Goal: Information Seeking & Learning: Learn about a topic

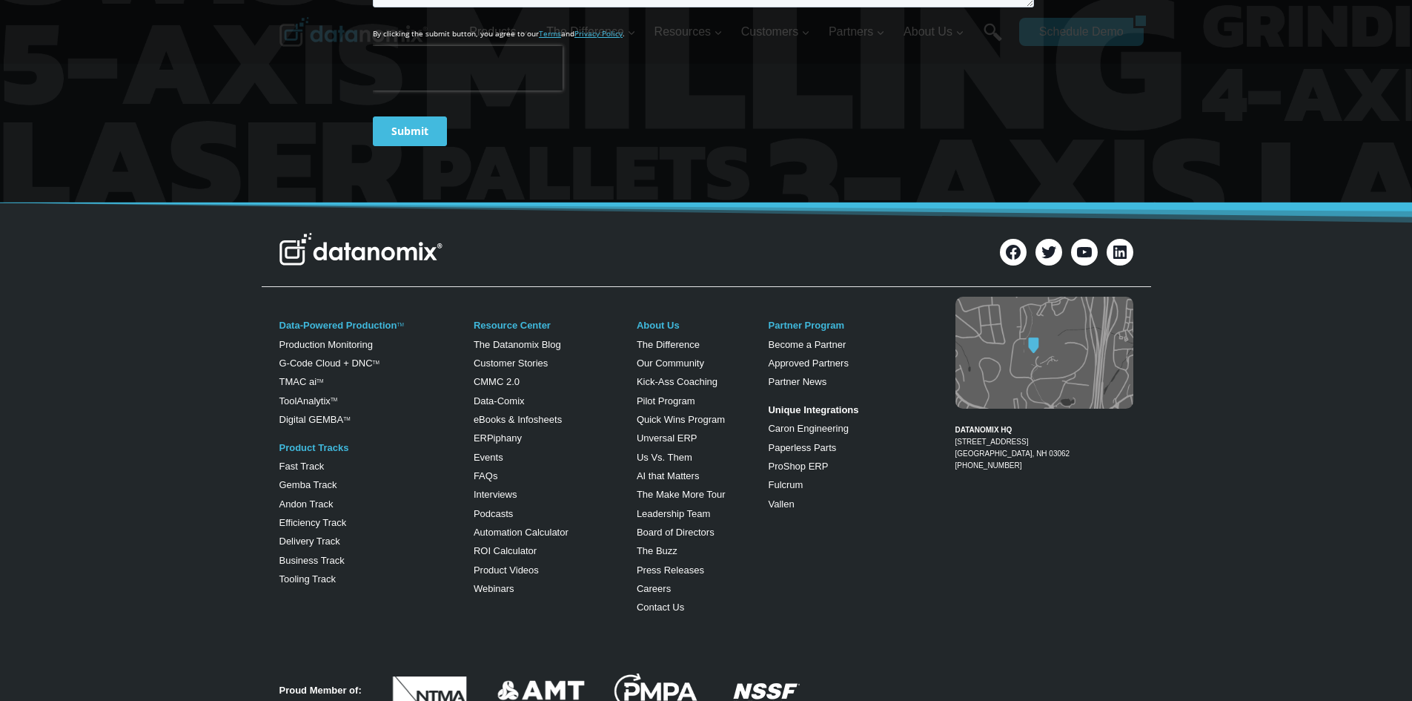
scroll to position [815, 0]
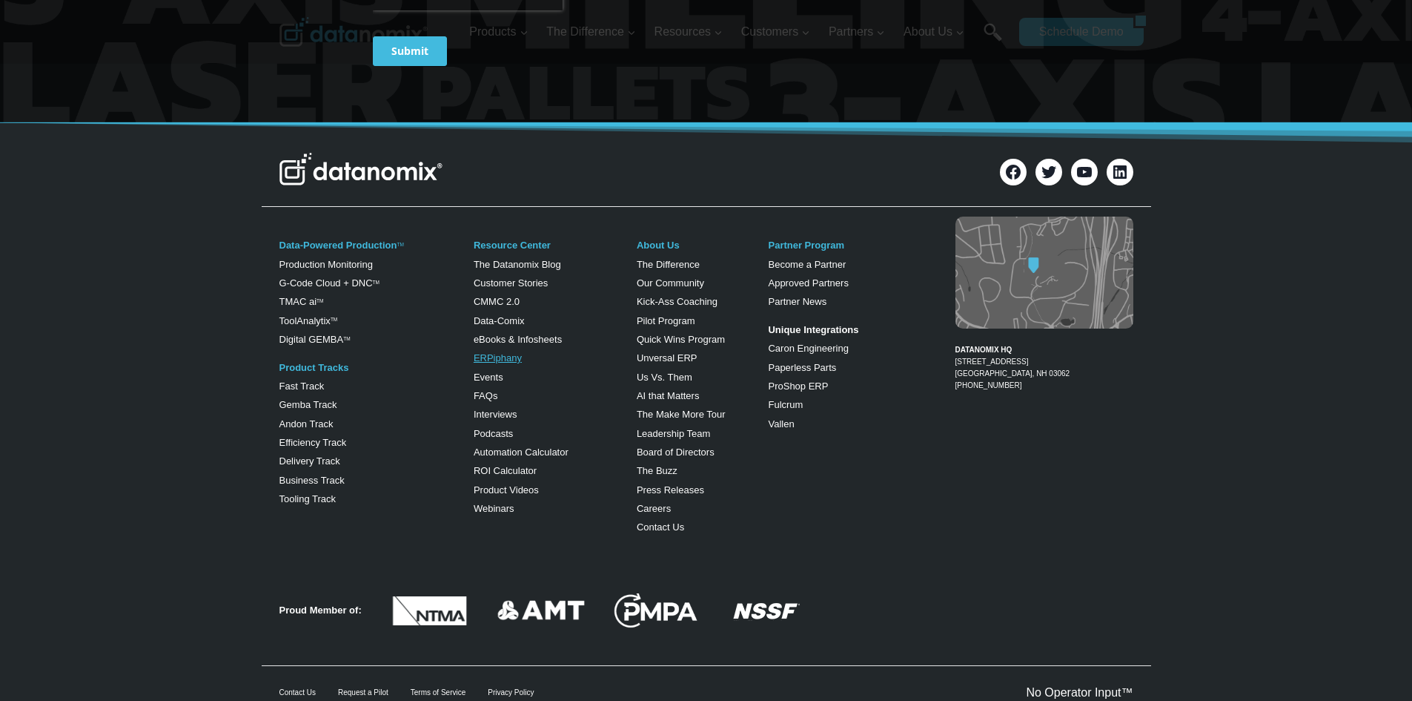
click at [490, 360] on link "ERPiphany" at bounding box center [498, 357] width 48 height 11
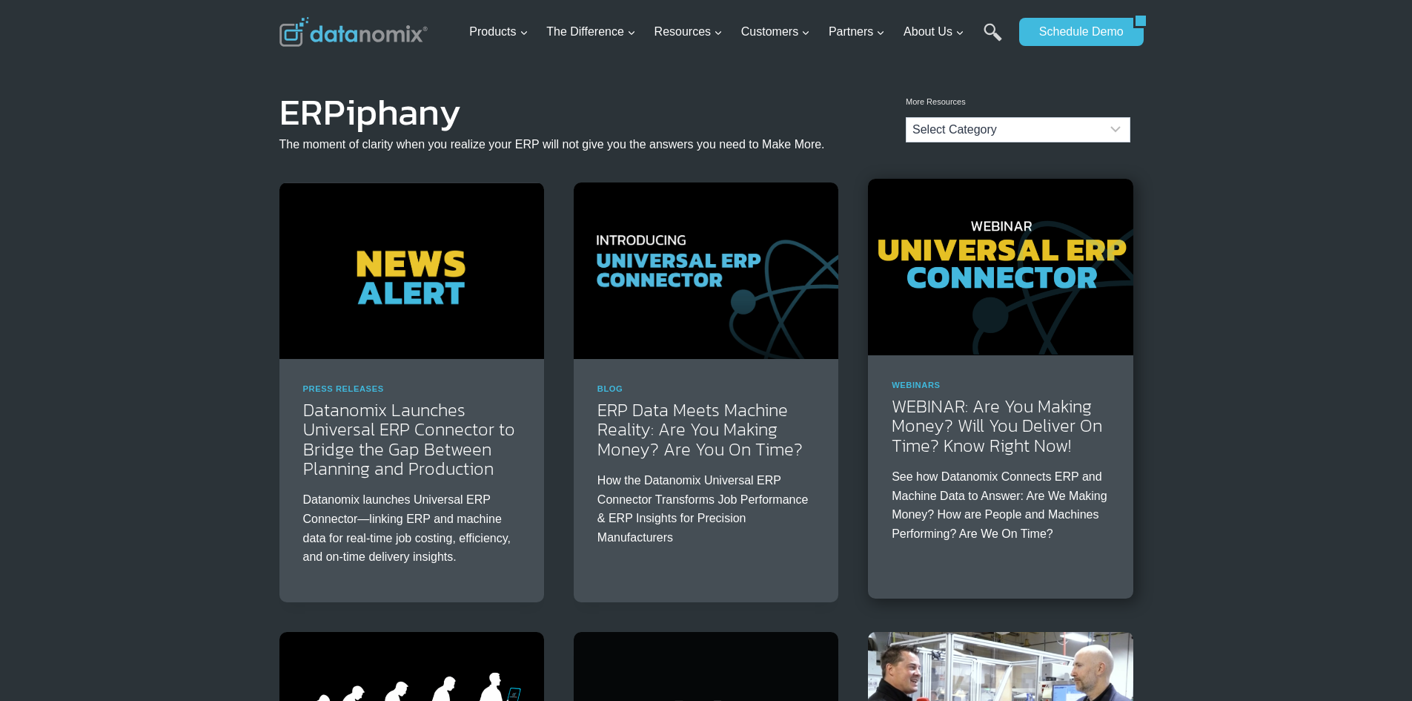
click at [1061, 304] on img at bounding box center [1000, 267] width 265 height 176
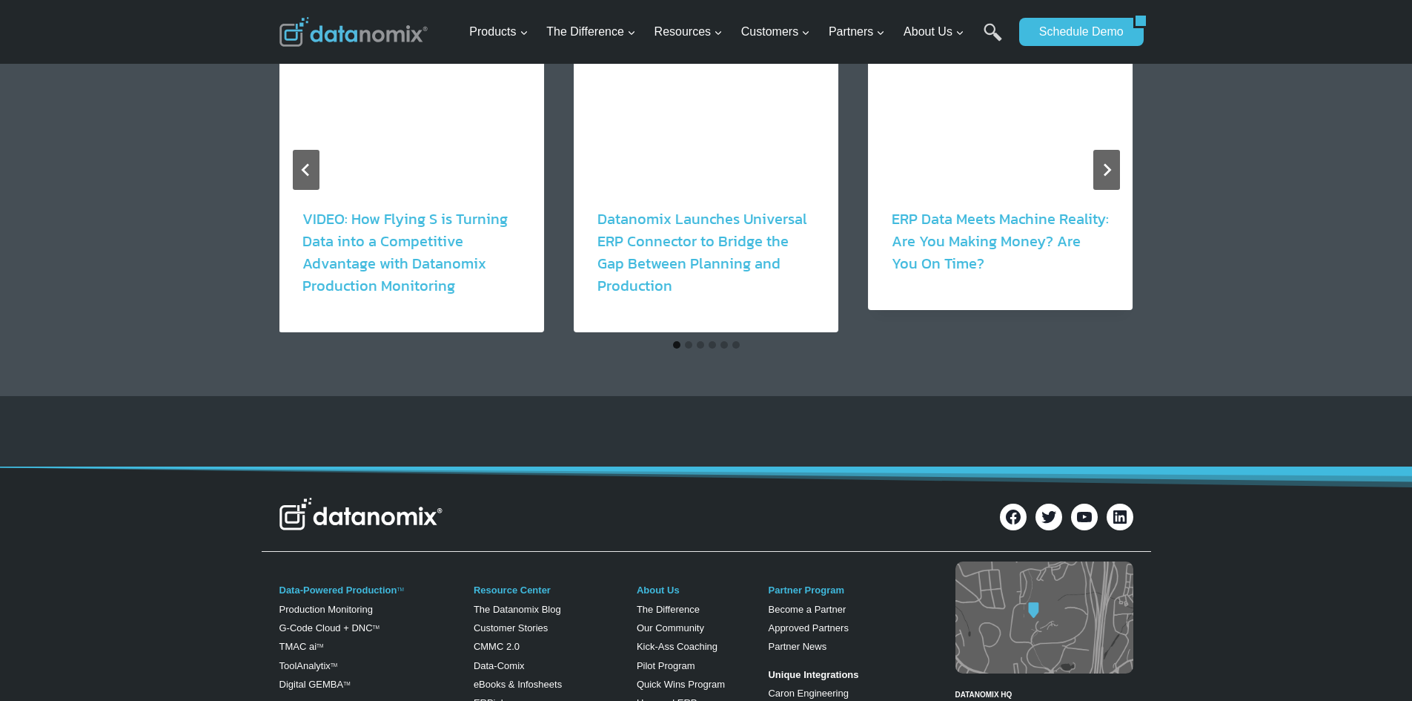
scroll to position [1779, 0]
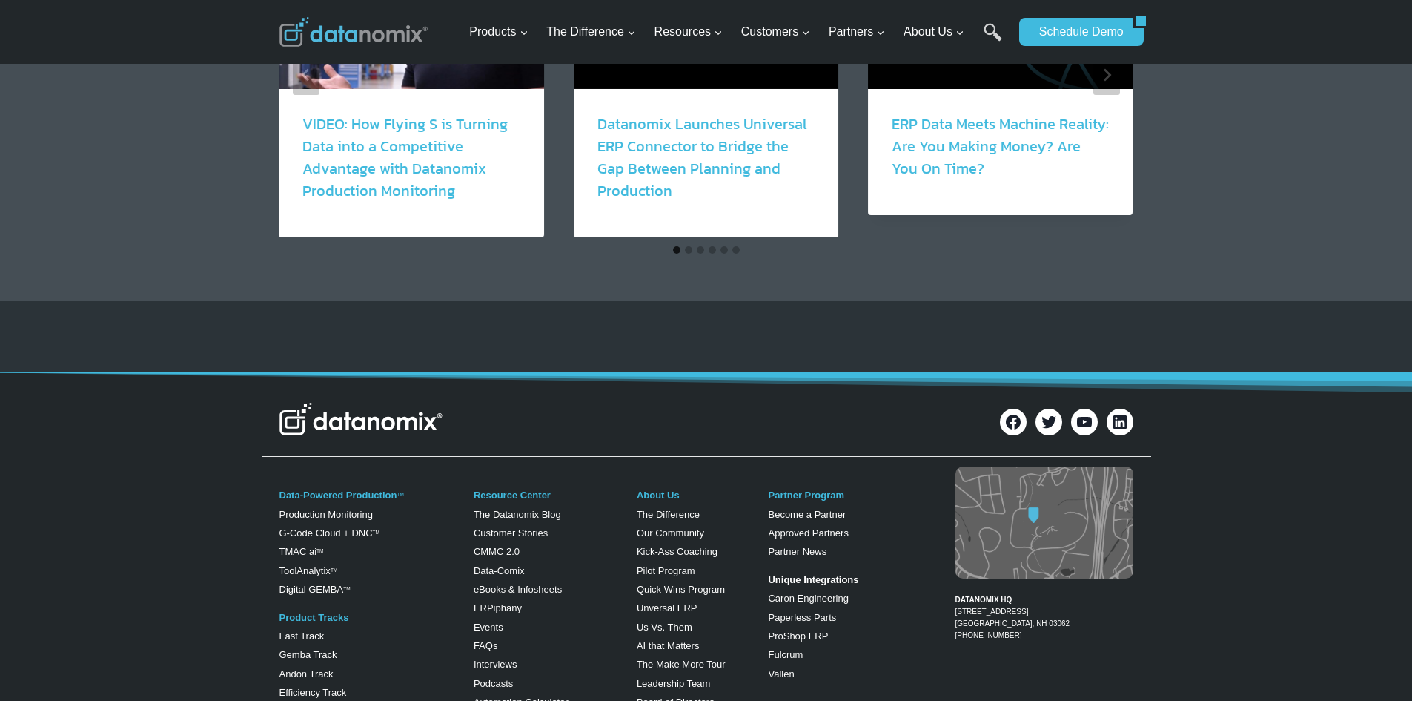
click at [356, 417] on img at bounding box center [360, 419] width 163 height 33
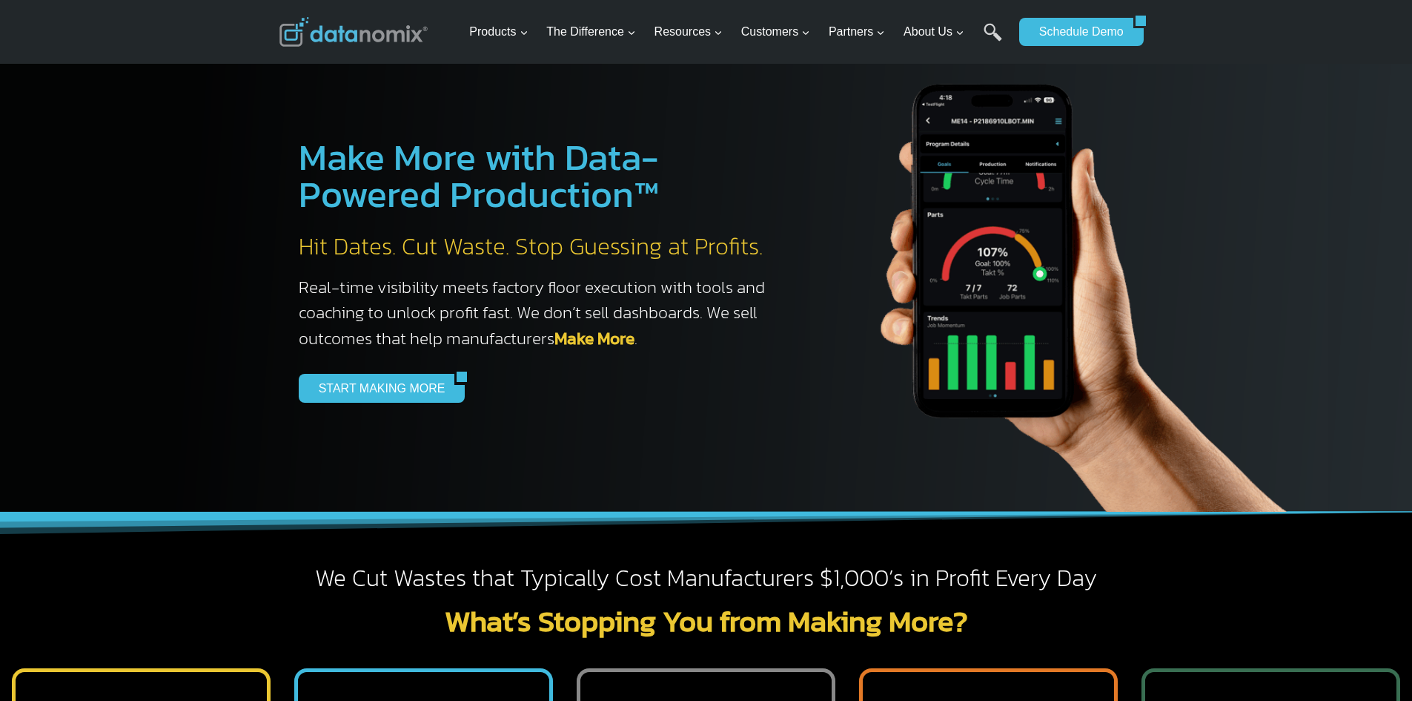
scroll to position [297, 0]
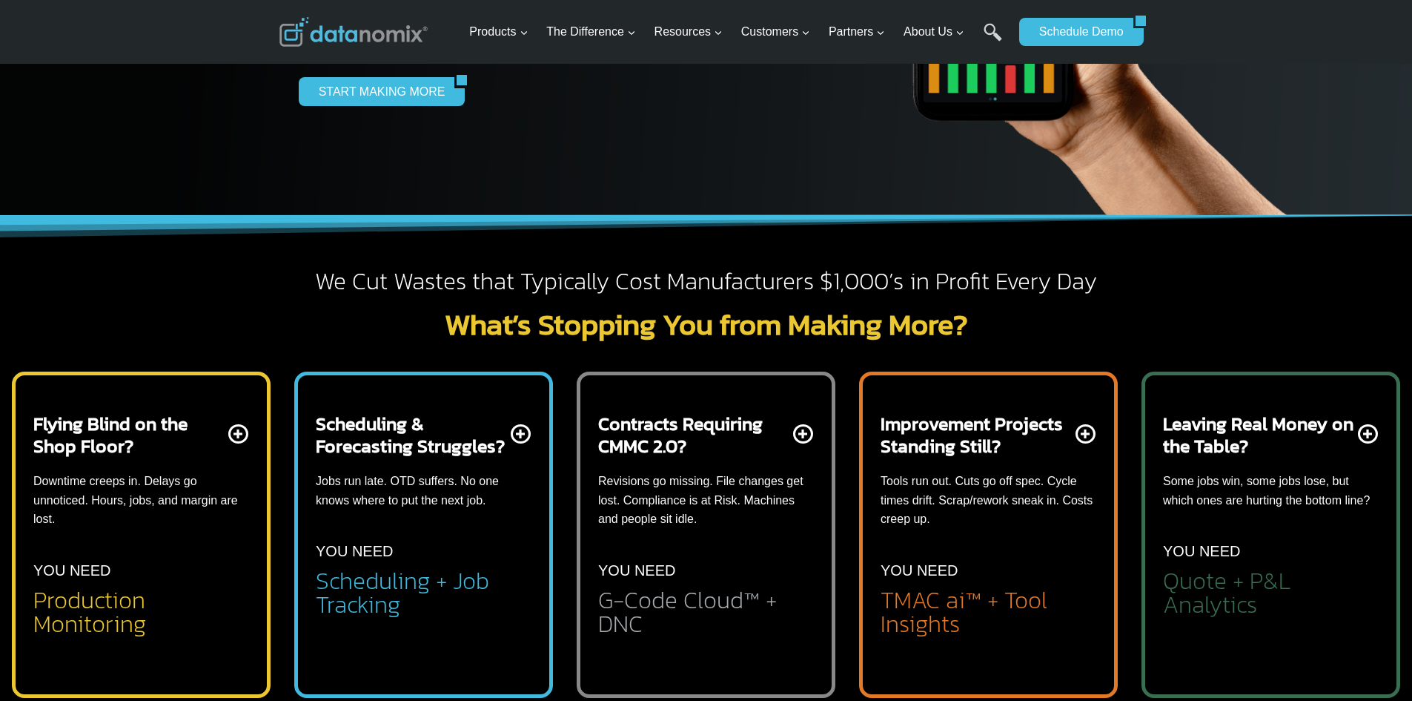
click at [417, 615] on h2 "Scheduling + Job Tracking" at bounding box center [424, 592] width 216 height 47
